Goal: Check status

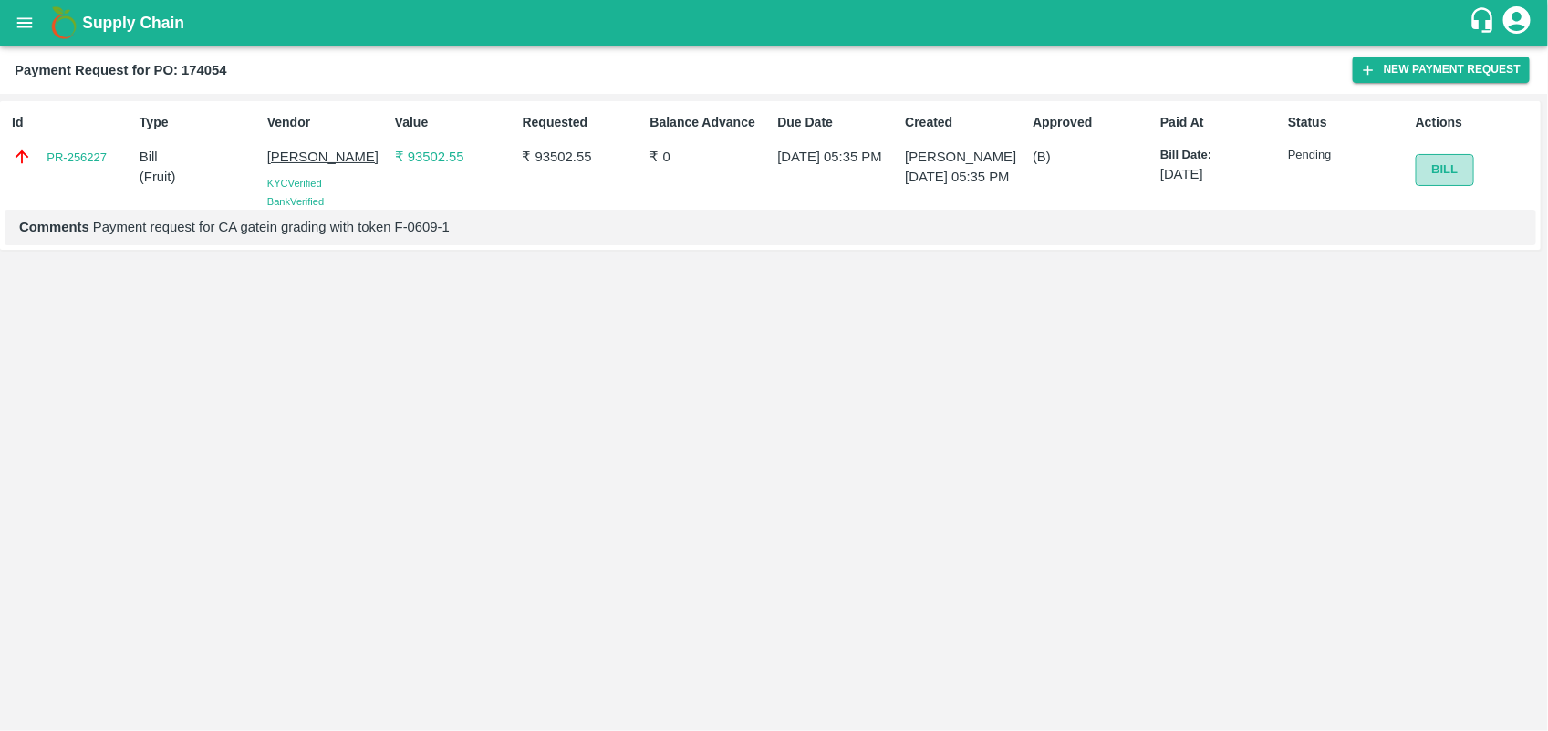
click at [1447, 167] on button "Bill" at bounding box center [1444, 170] width 58 height 32
